Goal: Transaction & Acquisition: Purchase product/service

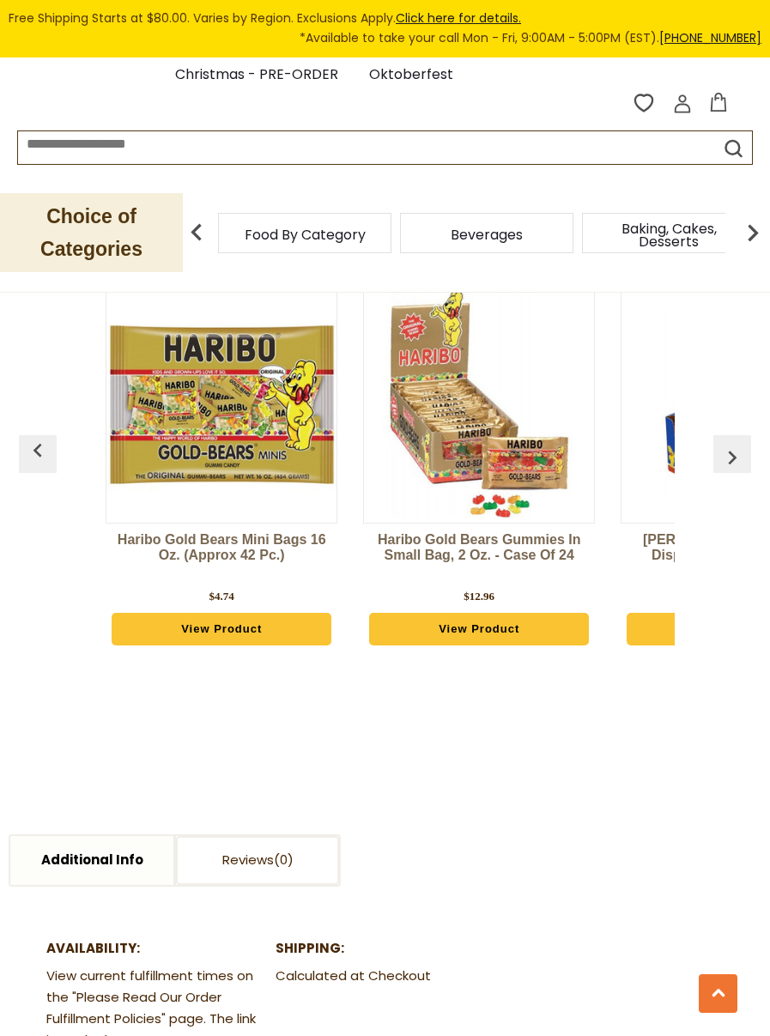
scroll to position [1355, 0]
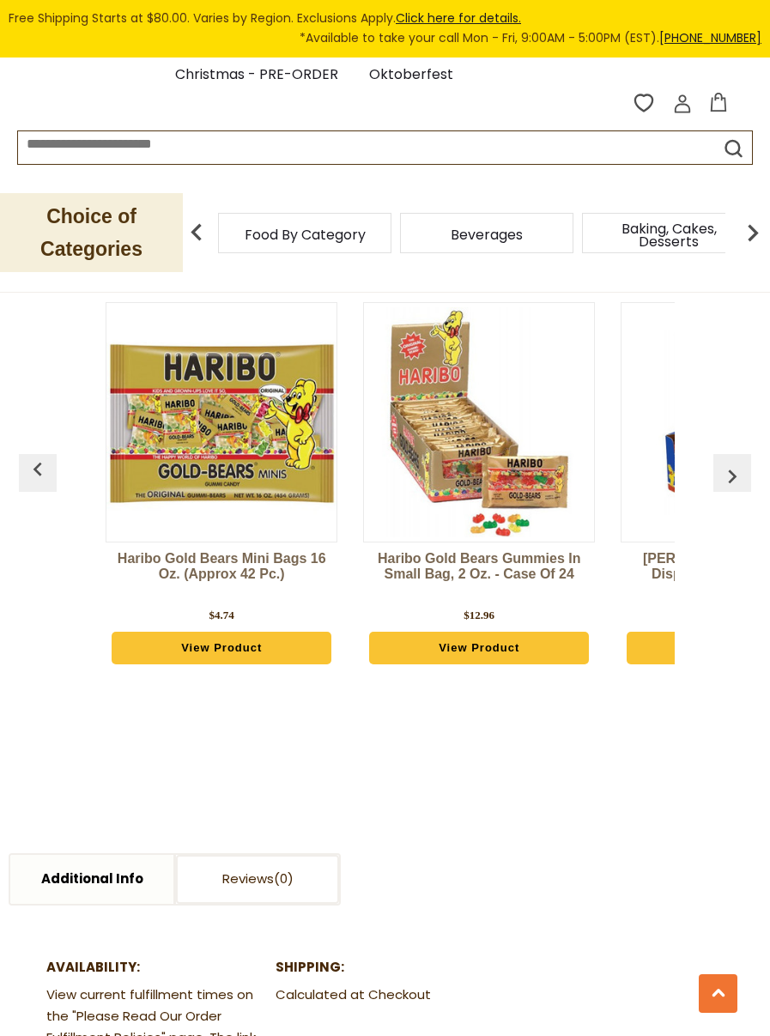
click at [746, 454] on button "button" at bounding box center [732, 473] width 38 height 38
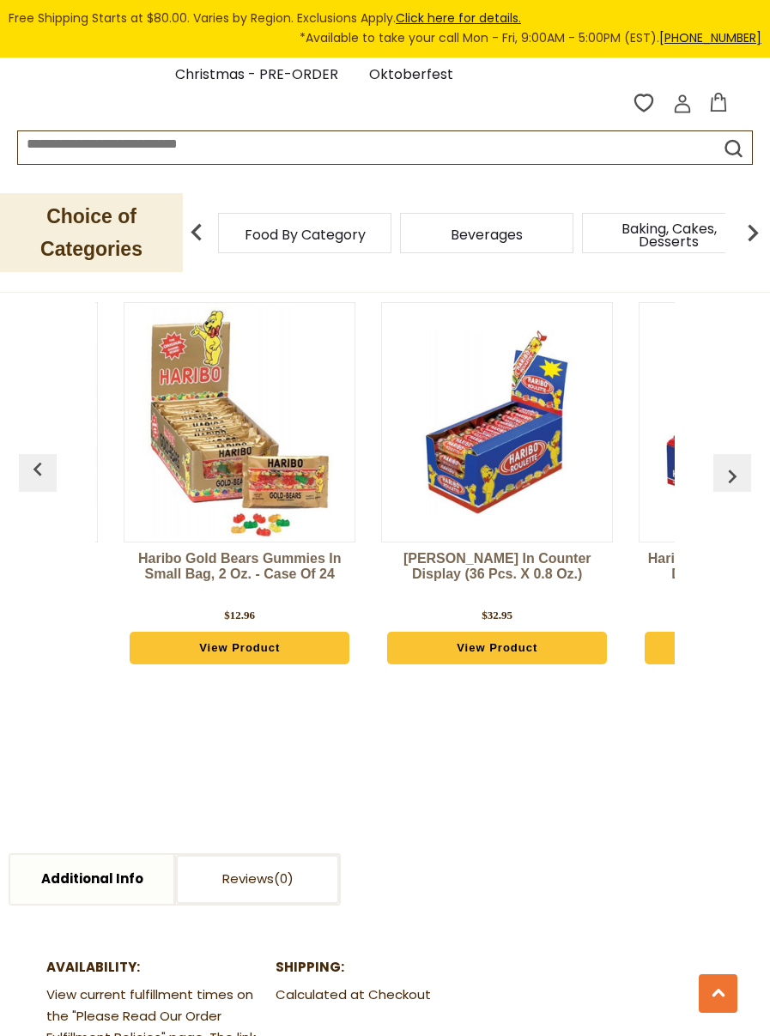
scroll to position [0, 260]
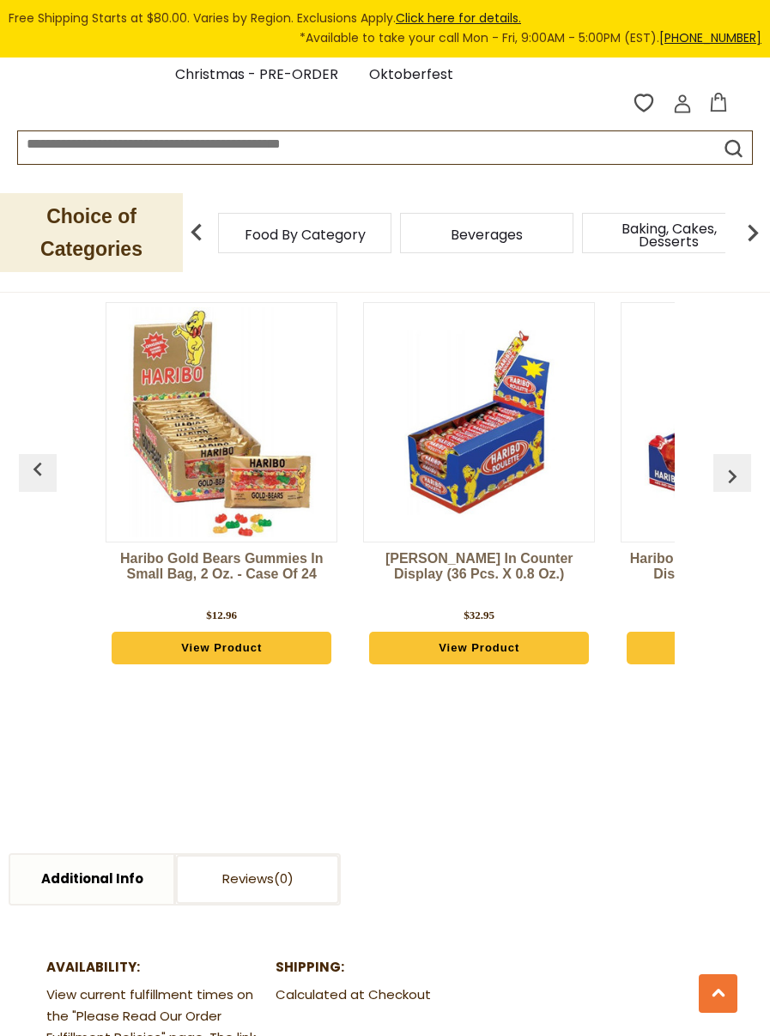
click at [732, 463] on img "button" at bounding box center [732, 476] width 27 height 27
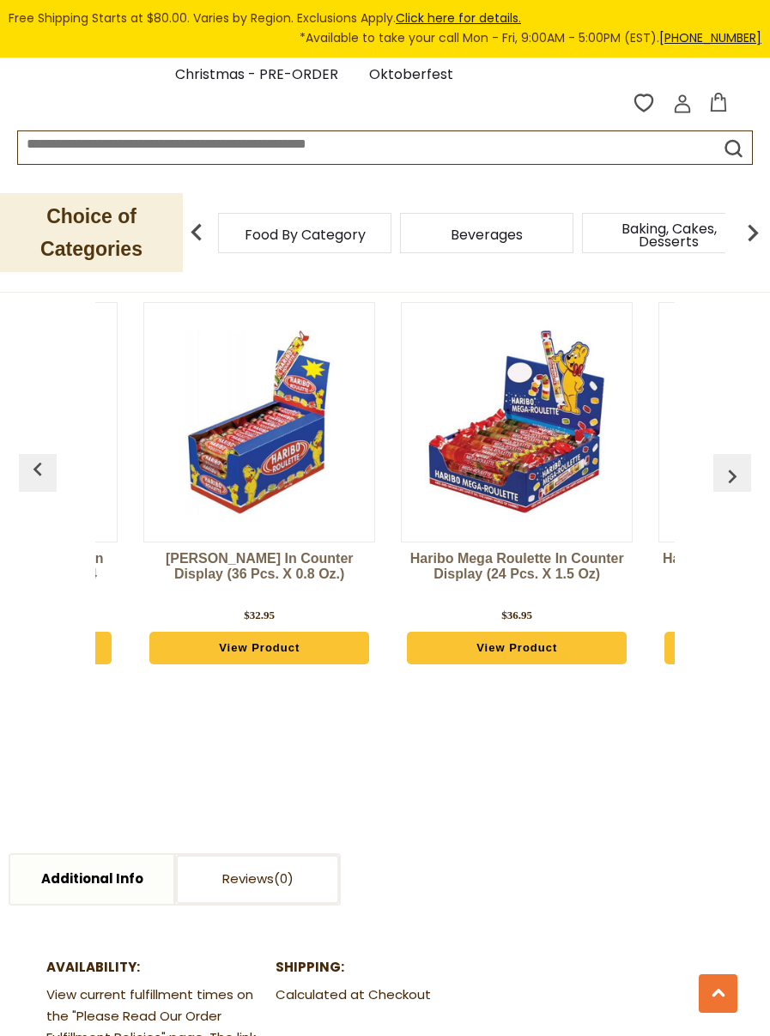
scroll to position [0, 518]
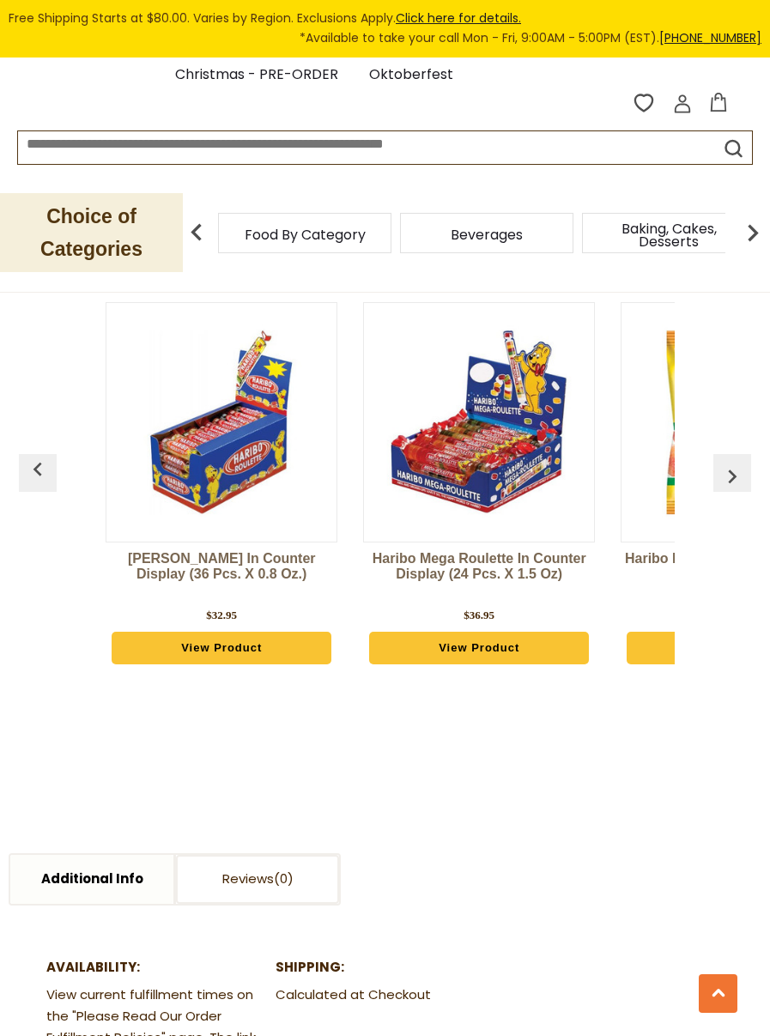
click at [731, 463] on img "button" at bounding box center [732, 476] width 27 height 27
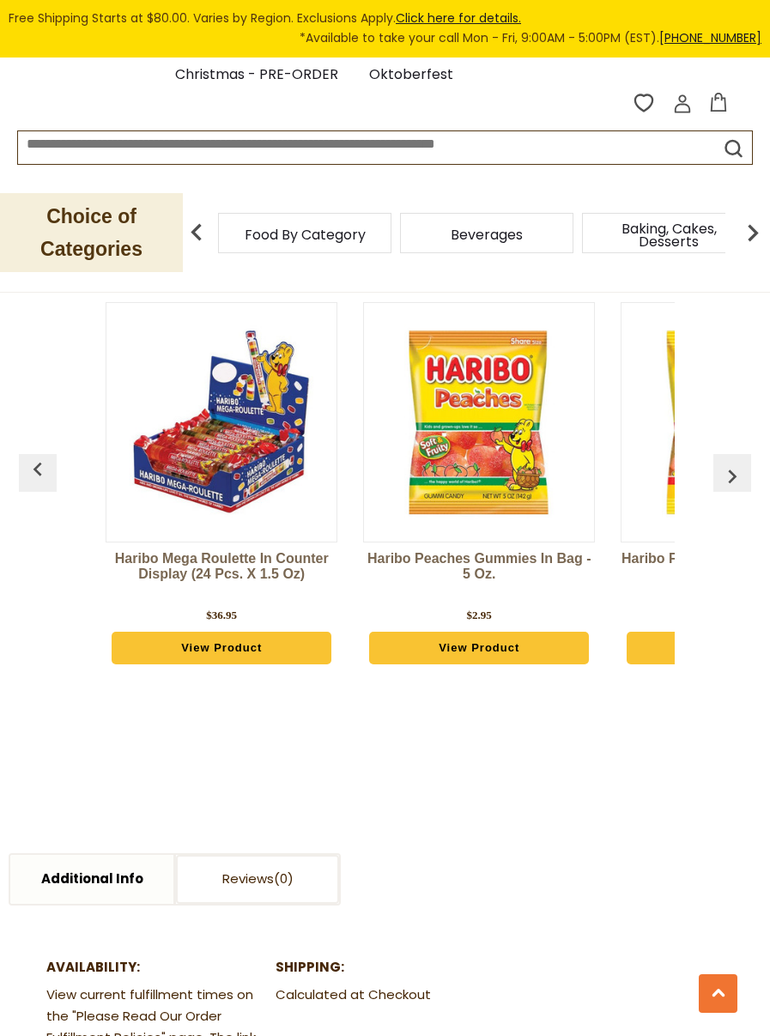
click at [739, 463] on img "button" at bounding box center [732, 476] width 27 height 27
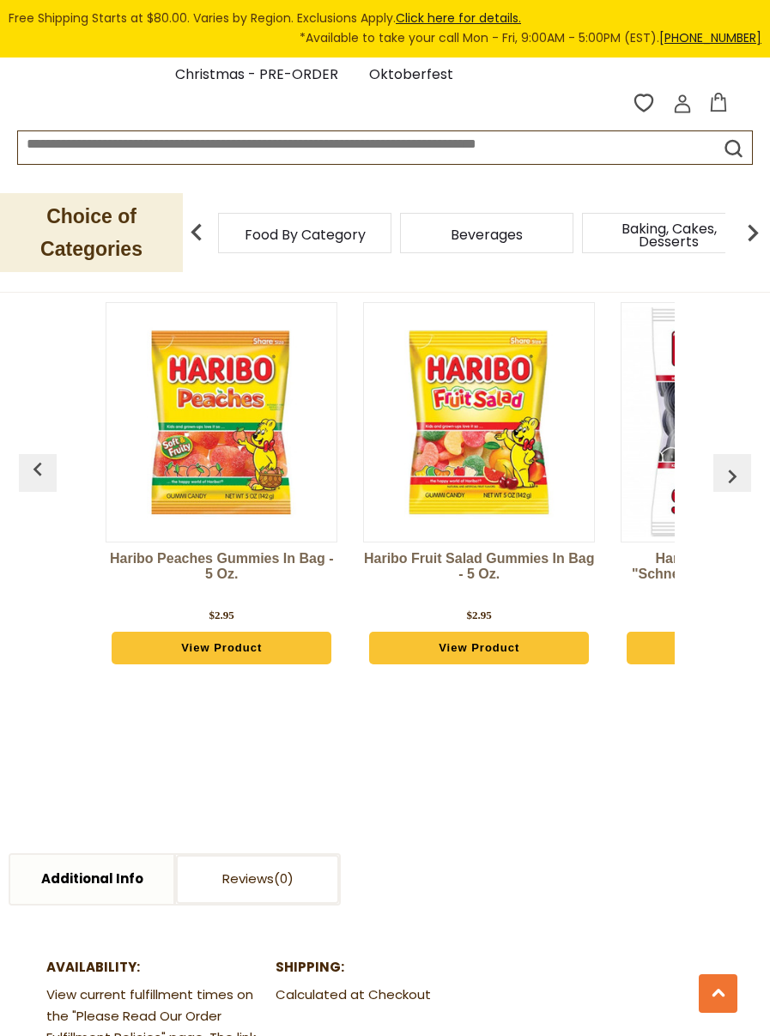
click at [736, 463] on img "button" at bounding box center [732, 476] width 27 height 27
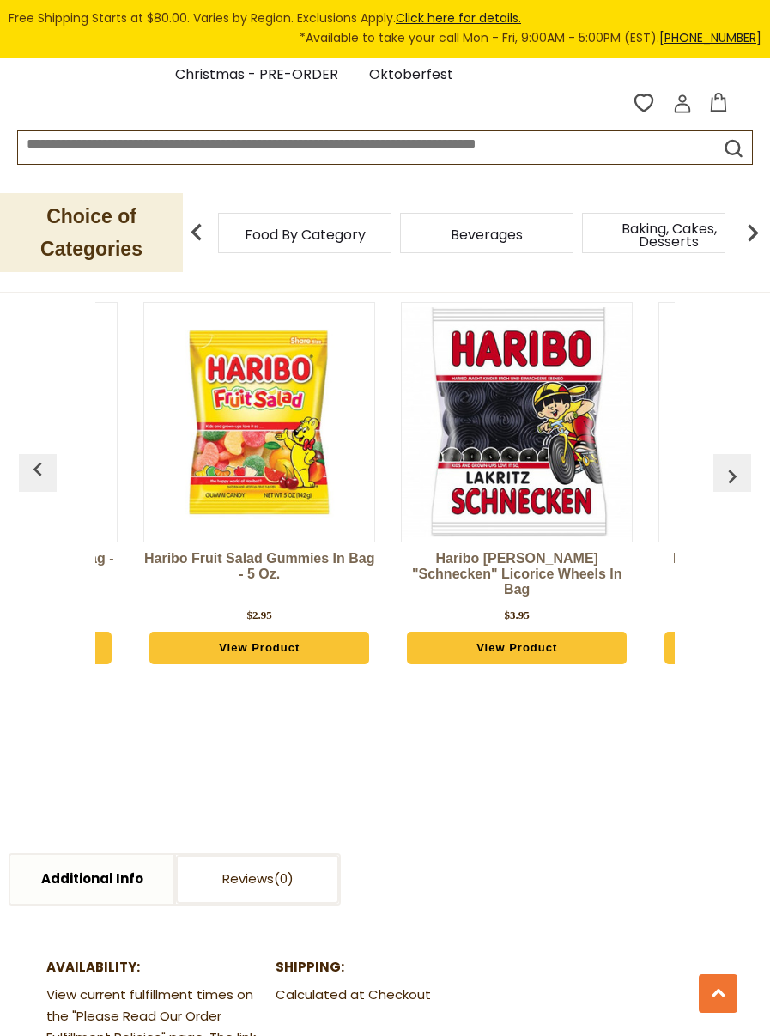
scroll to position [0, 1290]
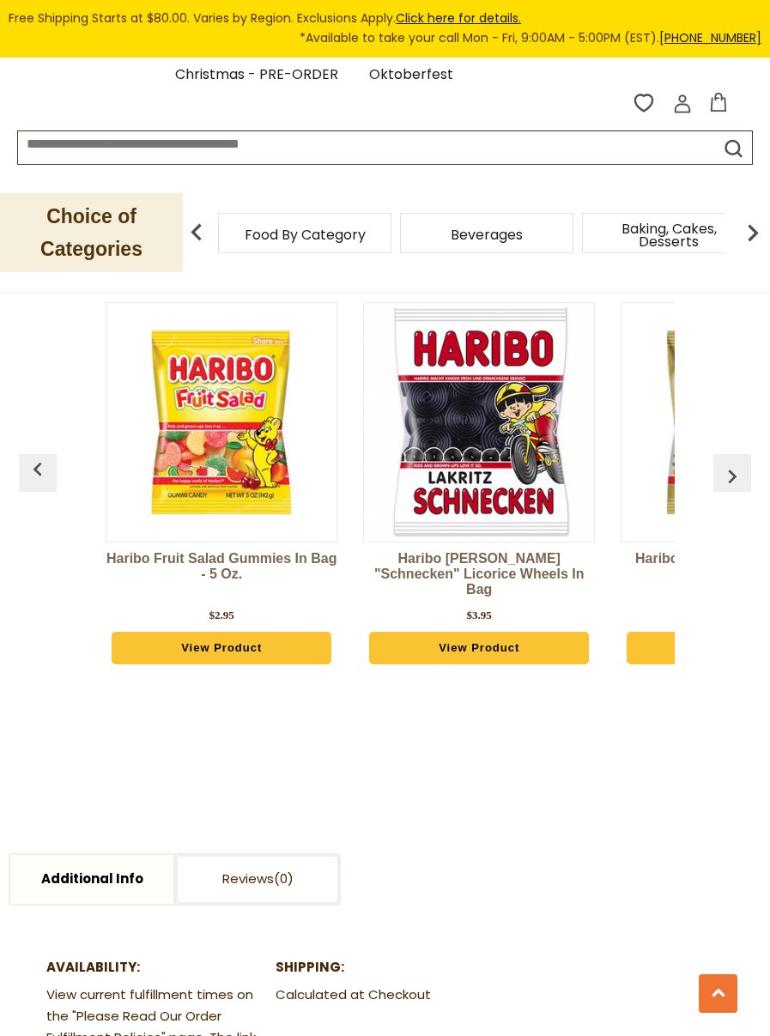
click at [730, 463] on img "button" at bounding box center [732, 476] width 27 height 27
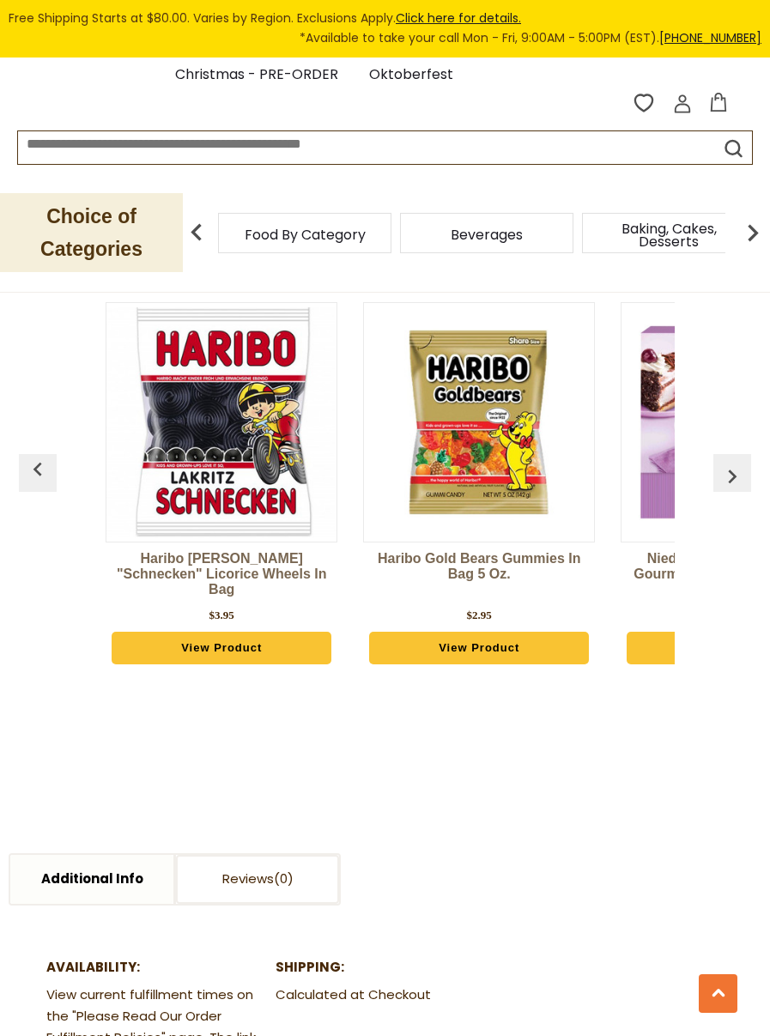
click at [731, 463] on img "button" at bounding box center [732, 476] width 27 height 27
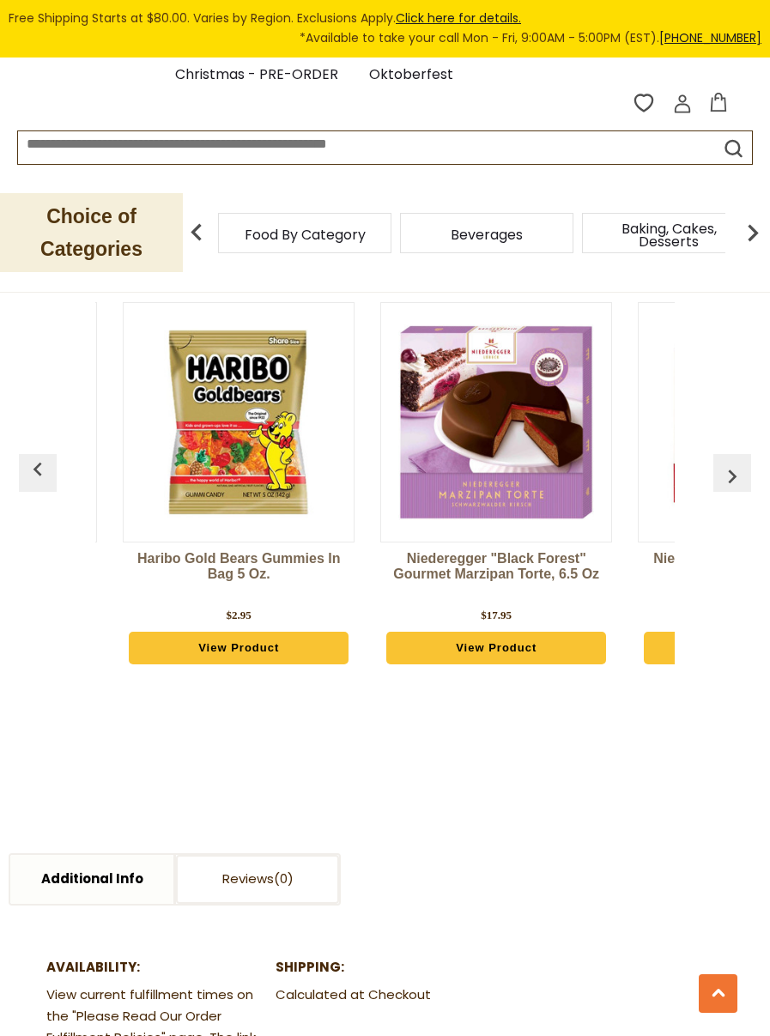
scroll to position [0, 1806]
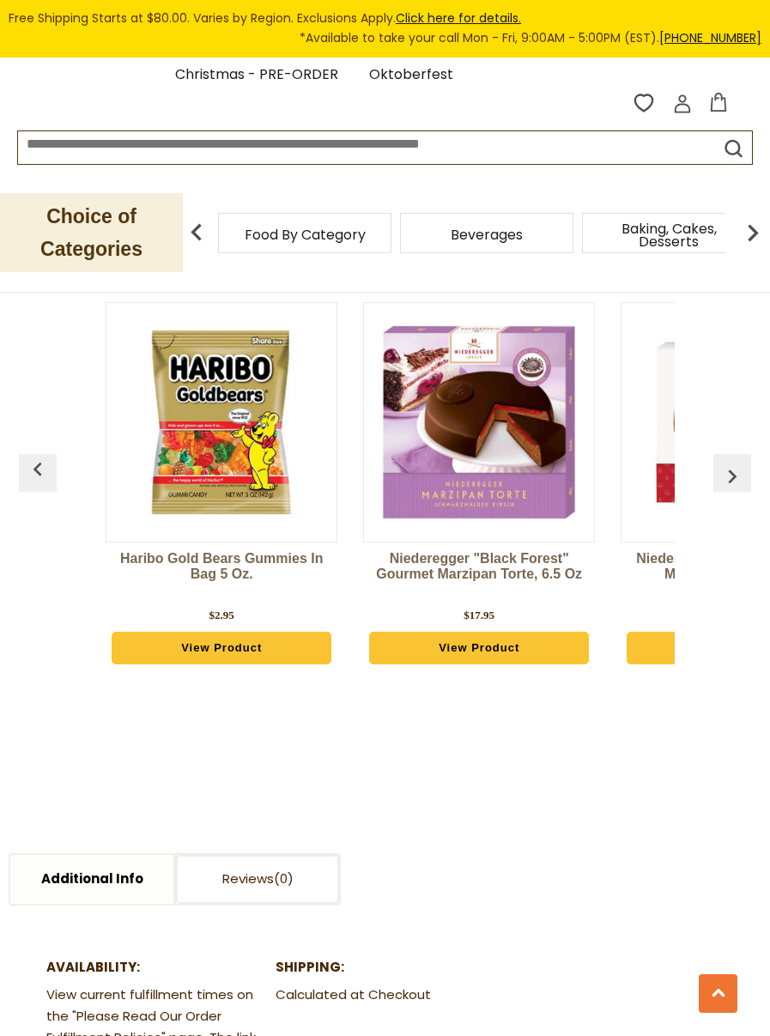
click at [732, 463] on img "button" at bounding box center [732, 476] width 27 height 27
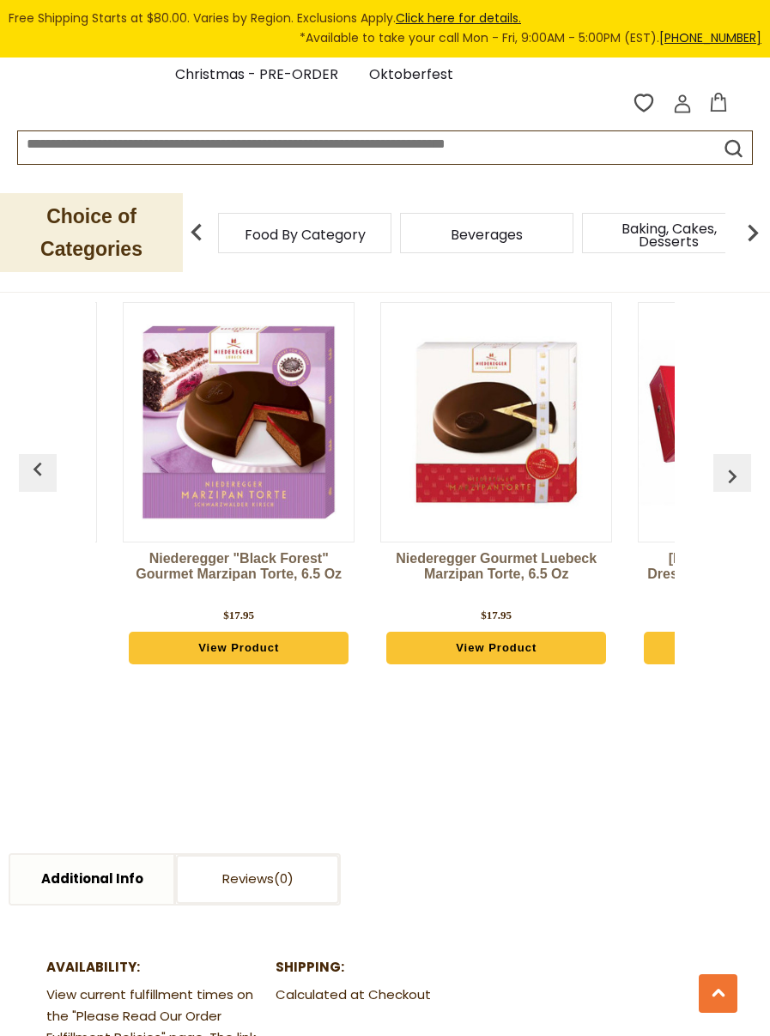
scroll to position [0, 2063]
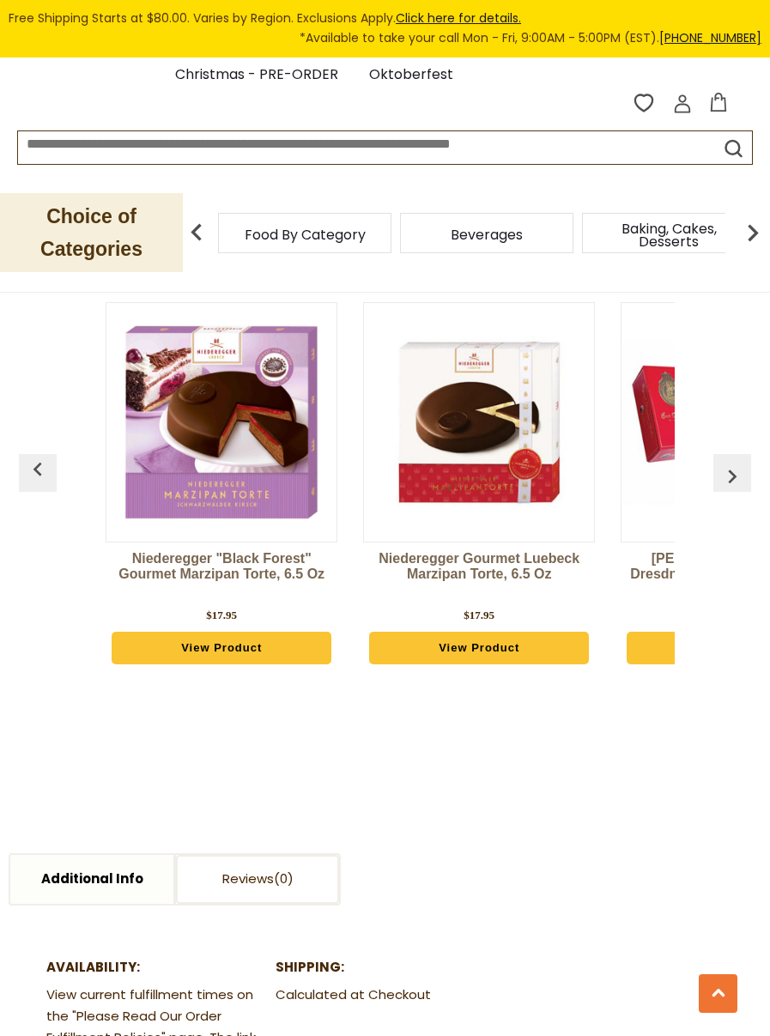
click at [734, 463] on img "button" at bounding box center [732, 476] width 27 height 27
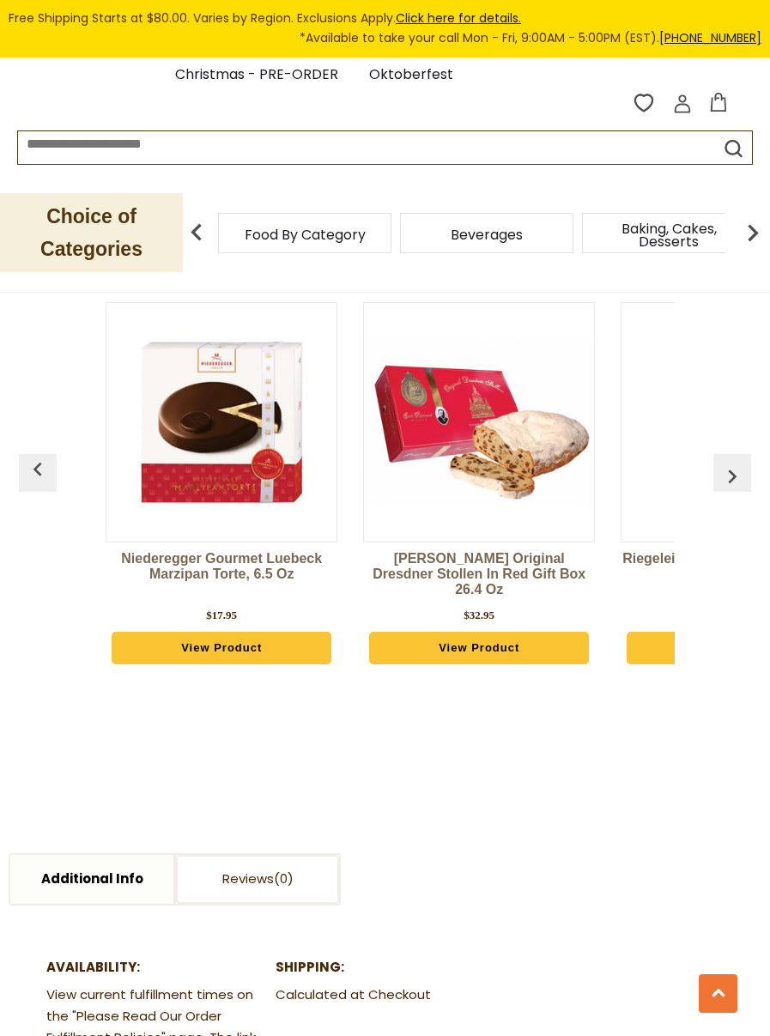
click at [735, 463] on img "button" at bounding box center [732, 476] width 27 height 27
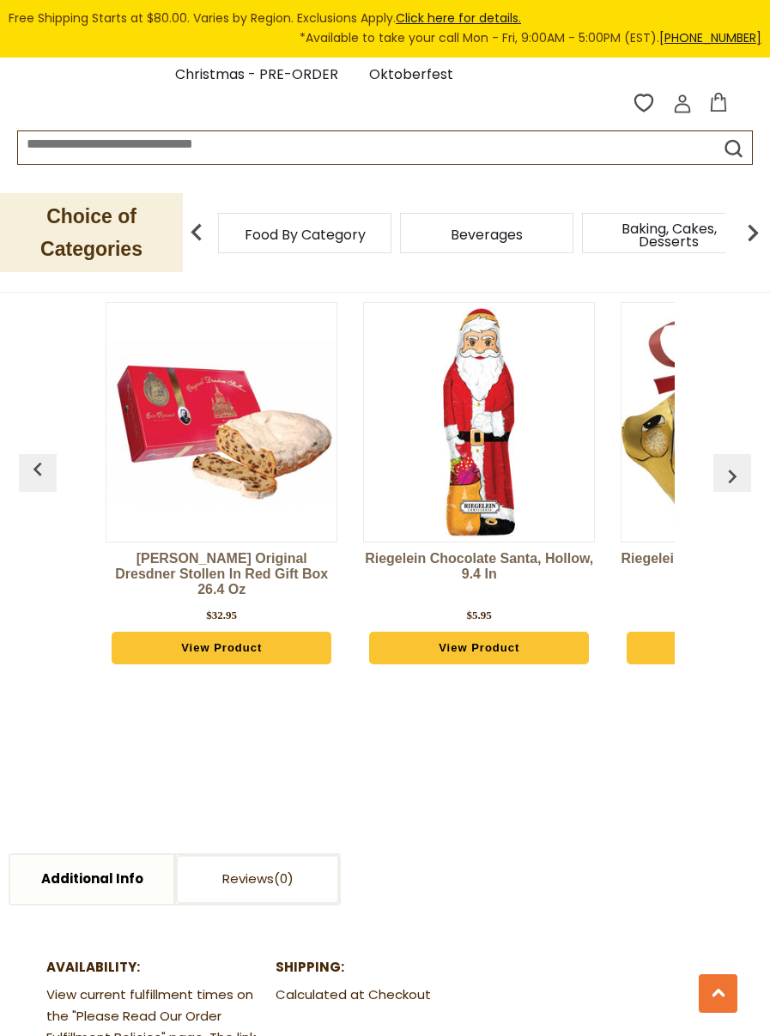
click at [736, 463] on img "button" at bounding box center [732, 476] width 27 height 27
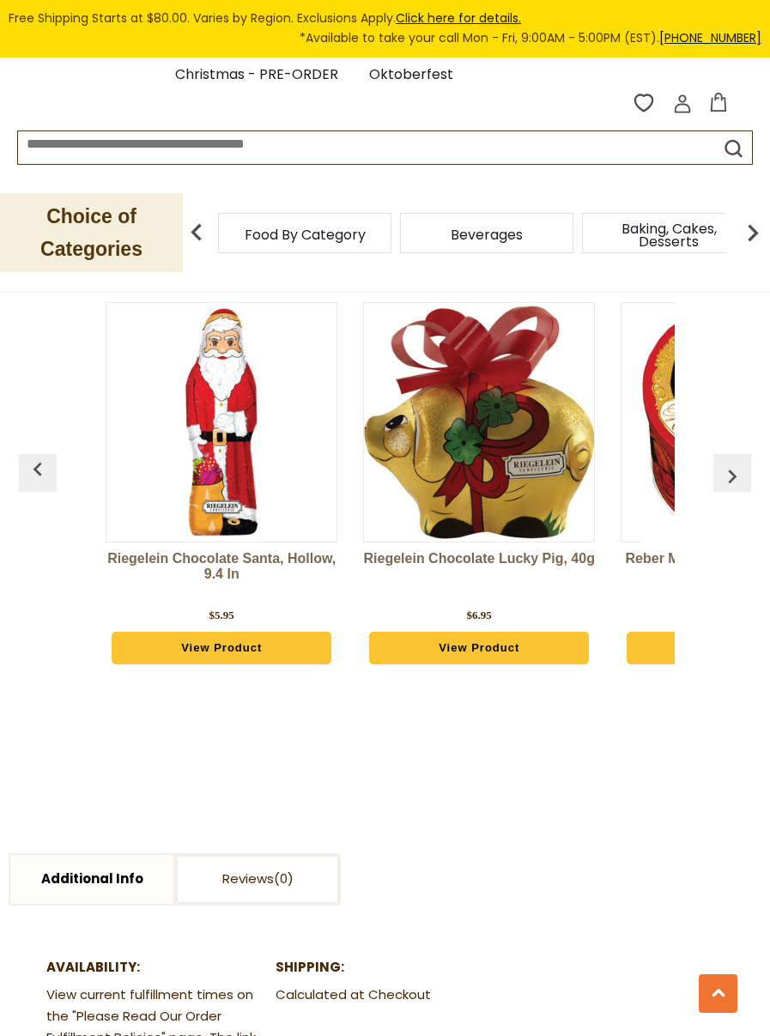
click at [736, 463] on img "button" at bounding box center [732, 476] width 27 height 27
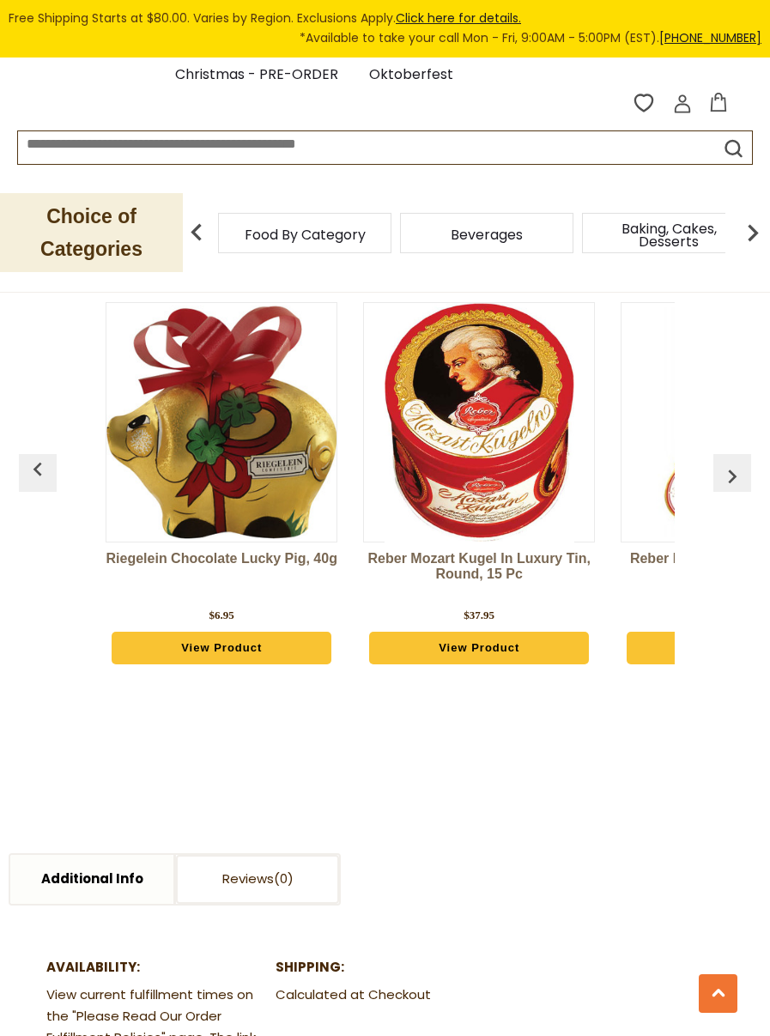
click at [735, 463] on img "button" at bounding box center [732, 476] width 27 height 27
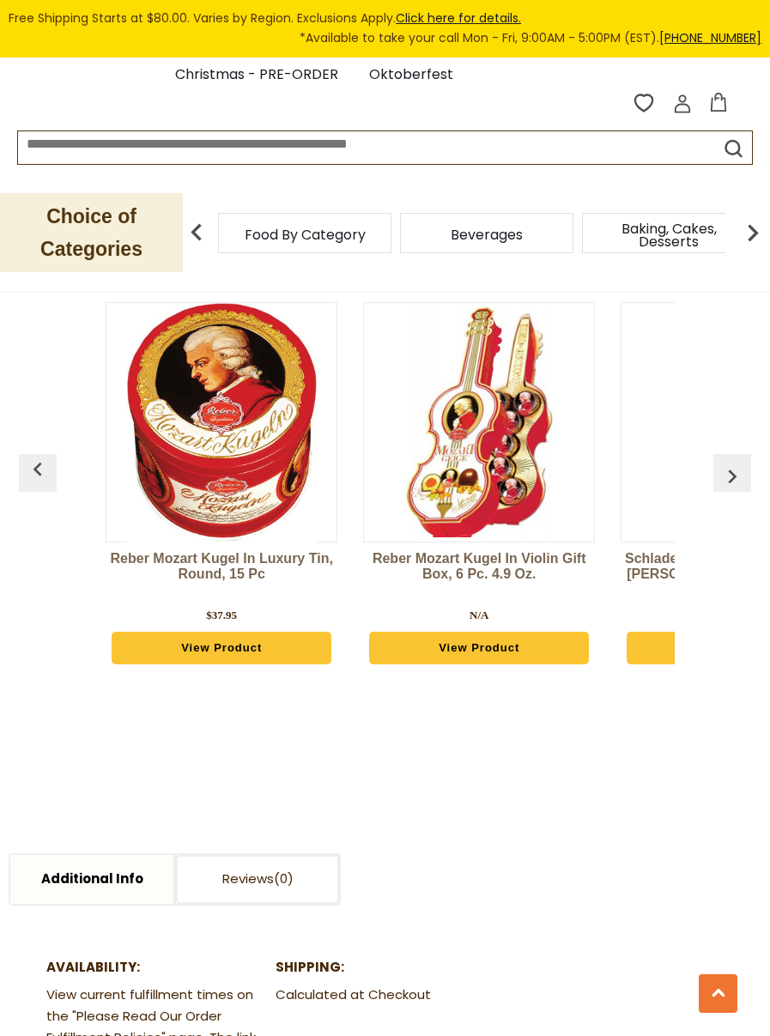
click at [735, 463] on img "button" at bounding box center [732, 476] width 27 height 27
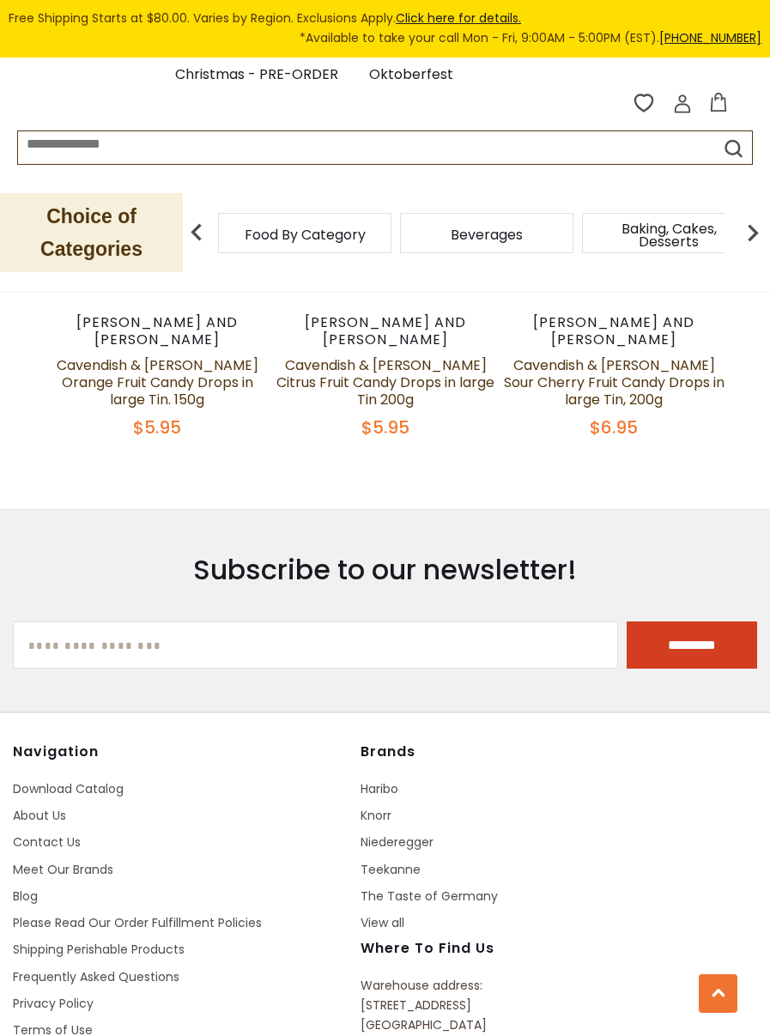
scroll to position [2599, 0]
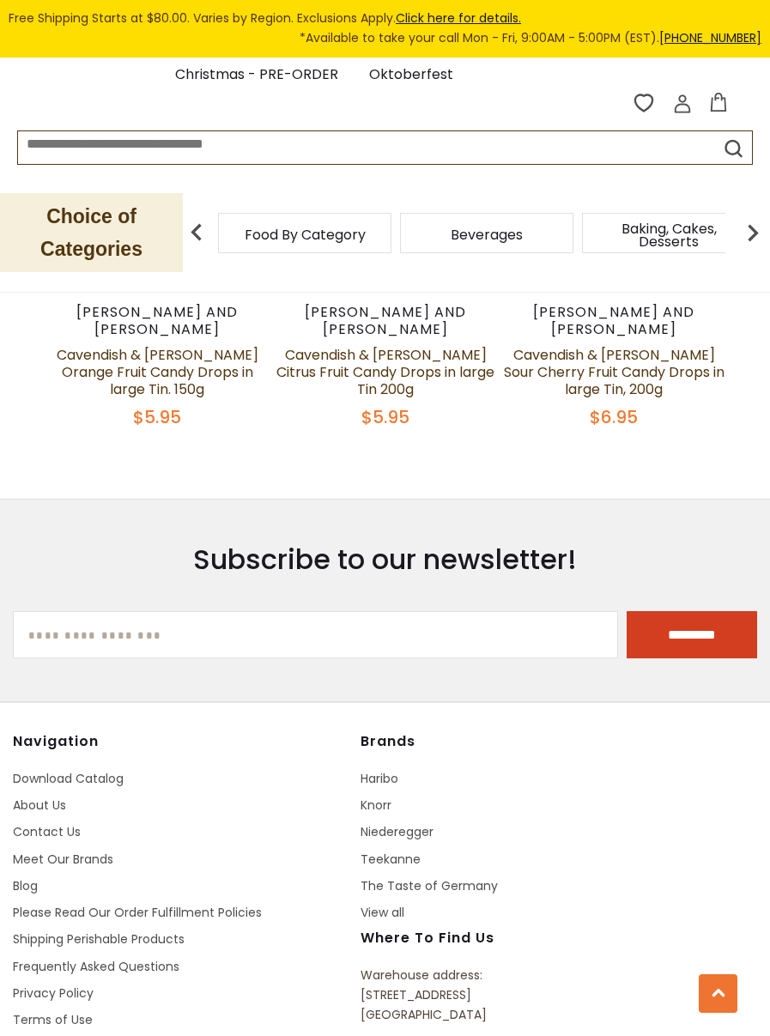
click at [509, 229] on span "Beverages" at bounding box center [487, 234] width 72 height 13
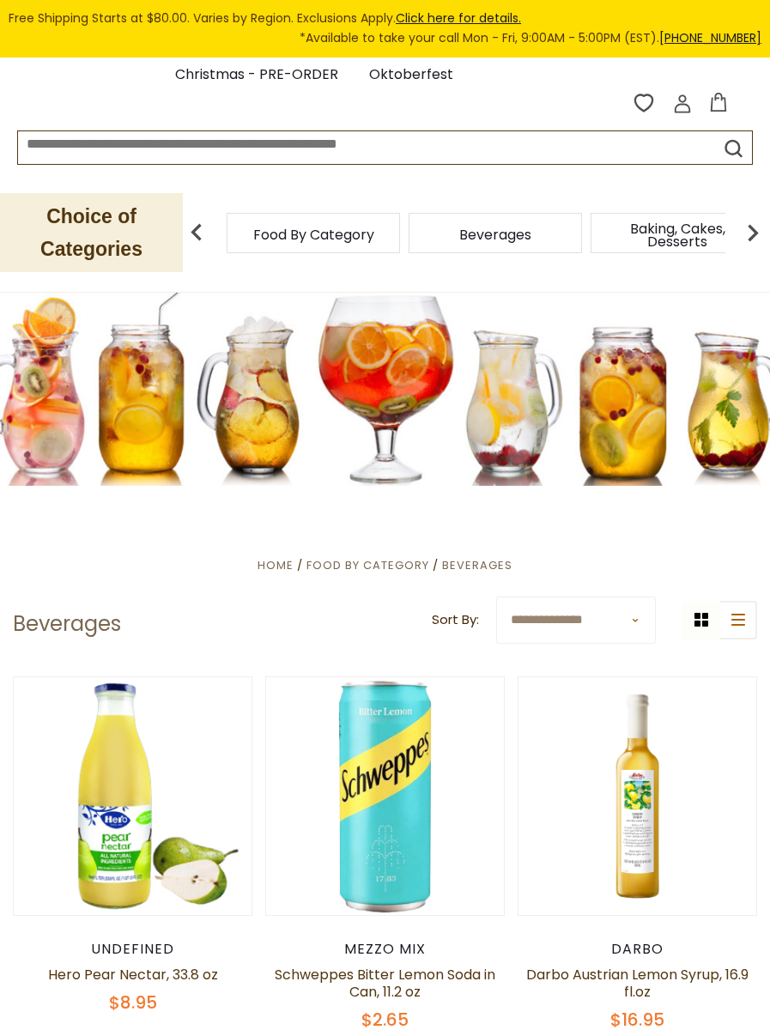
click at [494, 151] on input at bounding box center [348, 141] width 661 height 20
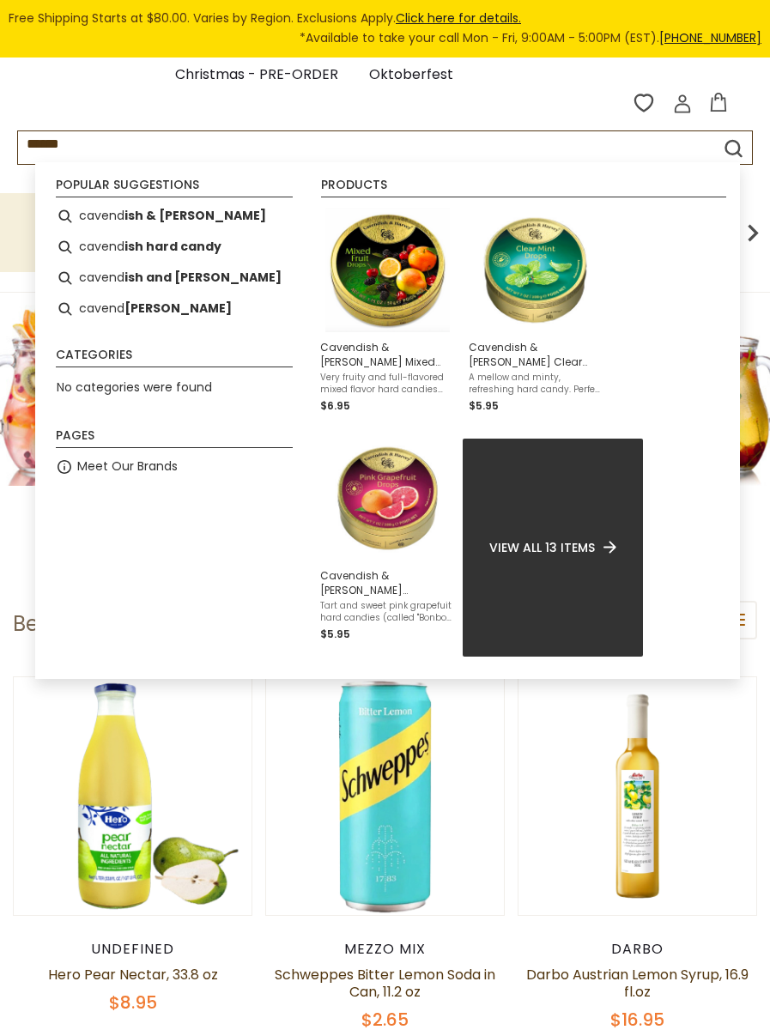
type input "*********"
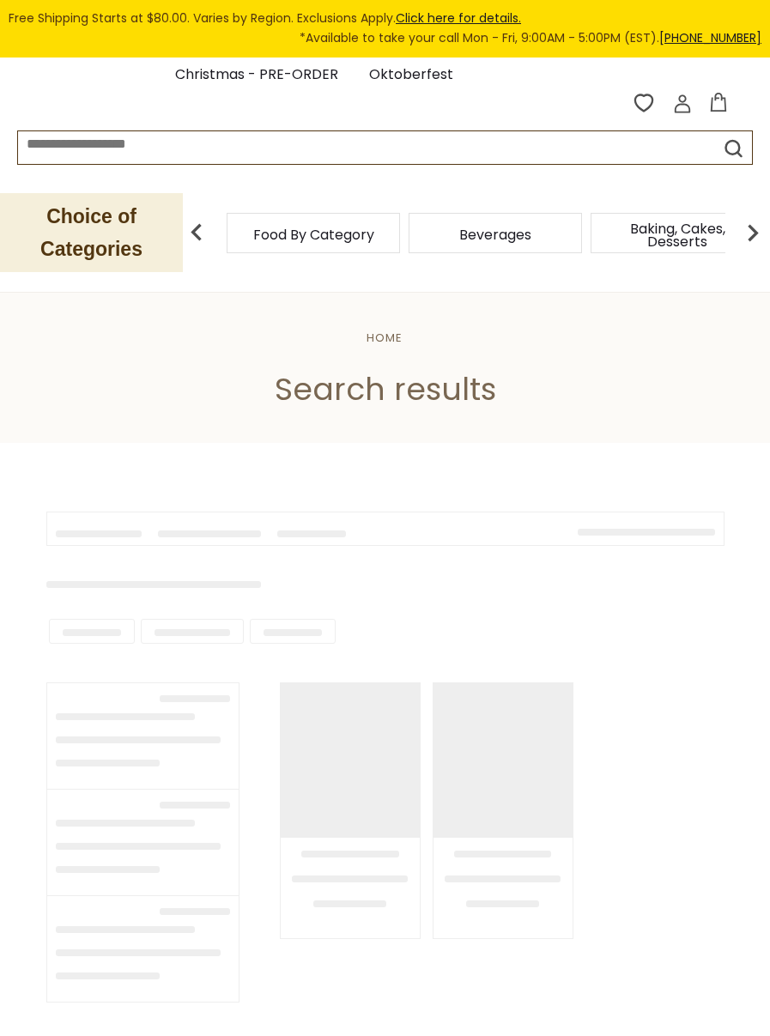
type input "*********"
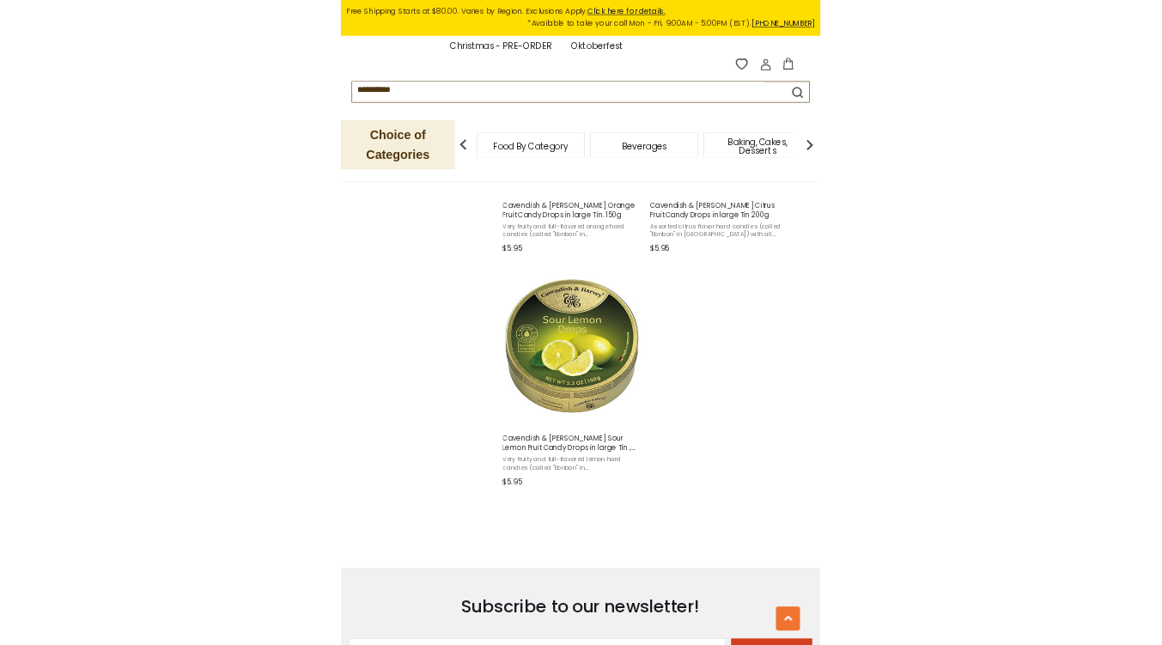
scroll to position [1872, 0]
